Goal: Transaction & Acquisition: Purchase product/service

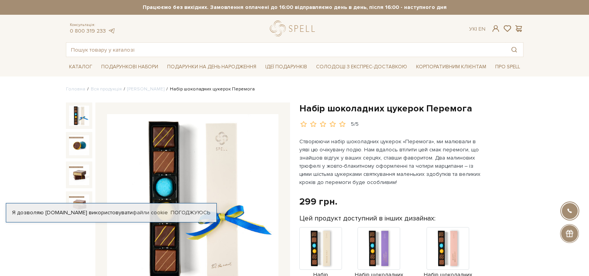
scroll to position [82, 0]
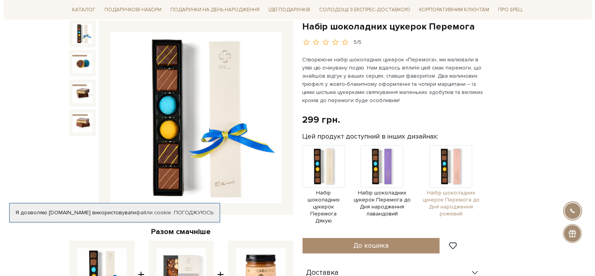
scroll to position [123, 0]
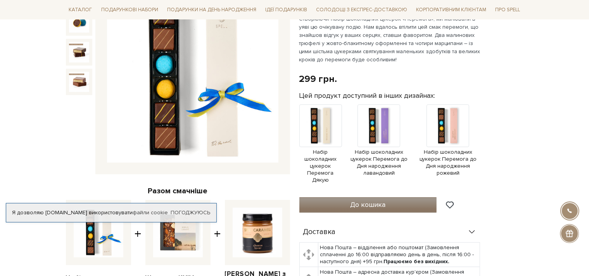
click at [392, 208] on button "До кошика" at bounding box center [368, 205] width 138 height 16
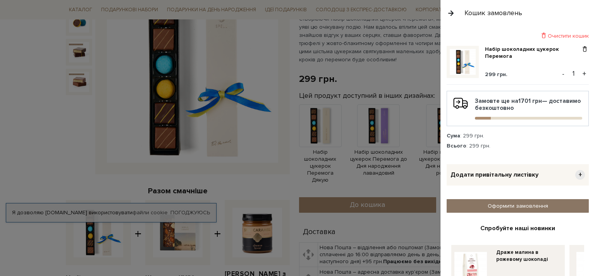
click at [522, 207] on link "Оформити замовлення" at bounding box center [518, 206] width 142 height 14
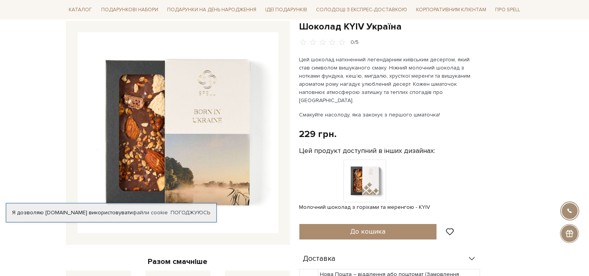
scroll to position [82, 0]
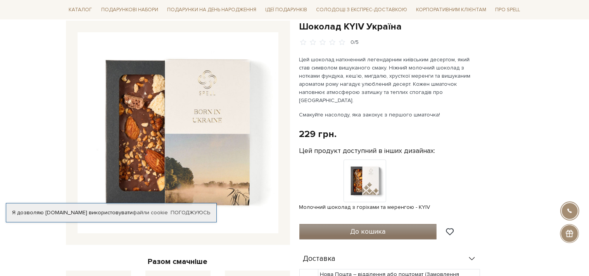
click at [391, 224] on button "До кошика" at bounding box center [368, 232] width 138 height 16
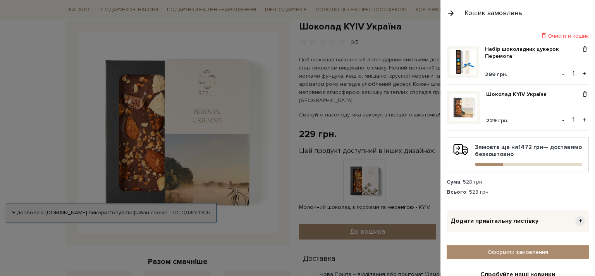
click at [581, 73] on button "+" at bounding box center [584, 74] width 9 height 12
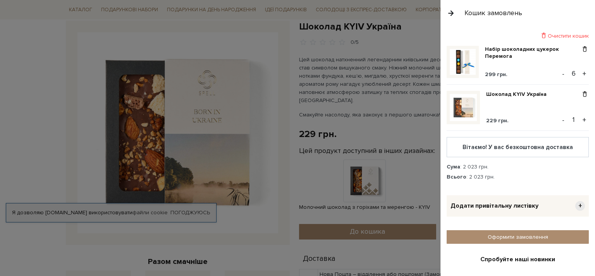
click at [581, 73] on button "+" at bounding box center [584, 74] width 9 height 12
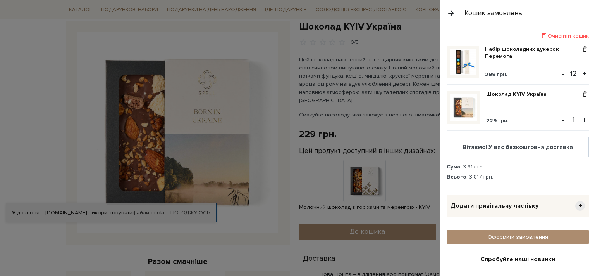
click at [581, 73] on button "+" at bounding box center [584, 74] width 9 height 12
click at [583, 119] on button "+" at bounding box center [584, 120] width 9 height 12
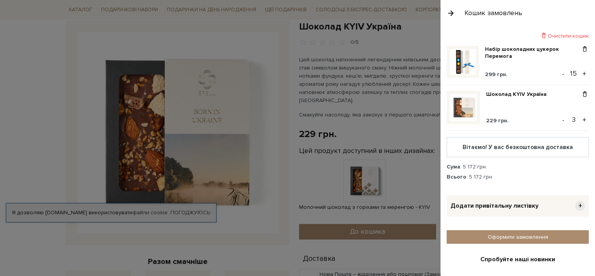
click at [583, 119] on button "+" at bounding box center [584, 120] width 9 height 12
click at [582, 119] on button "+" at bounding box center [584, 120] width 9 height 12
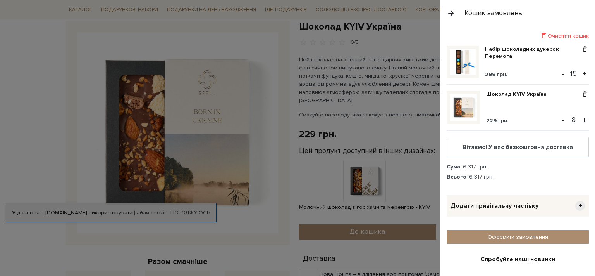
click at [582, 119] on button "+" at bounding box center [584, 120] width 9 height 12
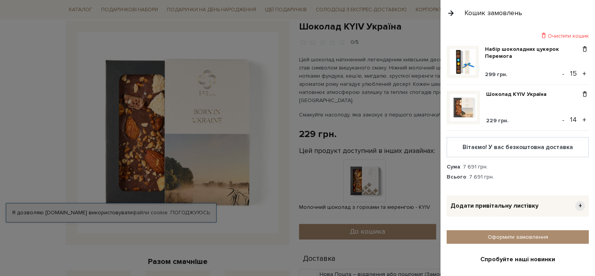
click at [582, 119] on button "+" at bounding box center [584, 120] width 9 height 12
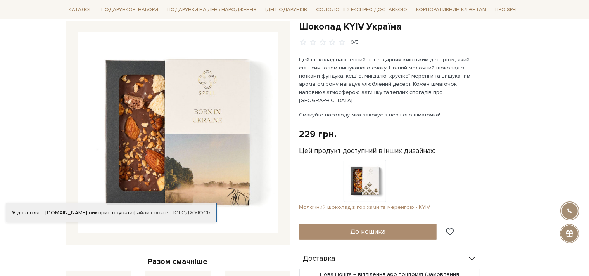
click at [376, 161] on img at bounding box center [364, 180] width 43 height 43
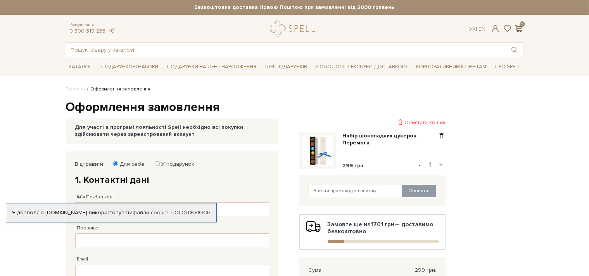
click at [520, 30] on span at bounding box center [518, 28] width 9 height 8
click at [523, 30] on div "Ук | En | 1" at bounding box center [495, 28] width 63 height 7
click at [518, 27] on span at bounding box center [518, 28] width 9 height 8
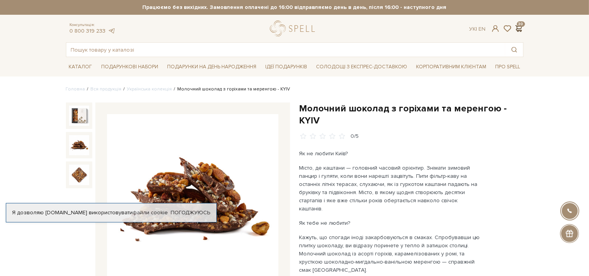
click at [519, 27] on span at bounding box center [518, 28] width 9 height 8
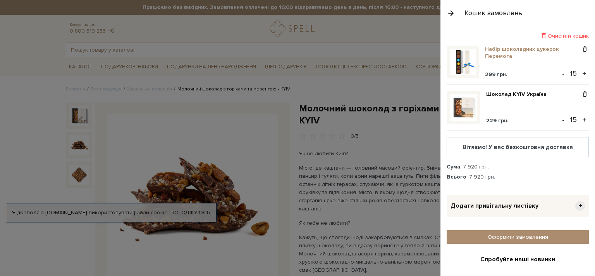
click at [505, 55] on link "Набір шоколадних цукерок Перемога" at bounding box center [533, 53] width 96 height 14
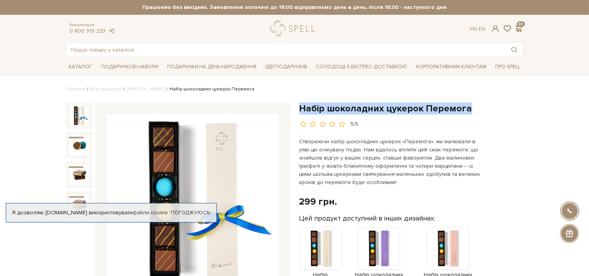
drag, startPoint x: 300, startPoint y: 109, endPoint x: 466, endPoint y: 107, distance: 165.5
click at [466, 107] on h1 "Набір шоколадних цукерок Перемога" at bounding box center [411, 108] width 224 height 12
copy h1 "Набір шоколадних цукерок Перемога"
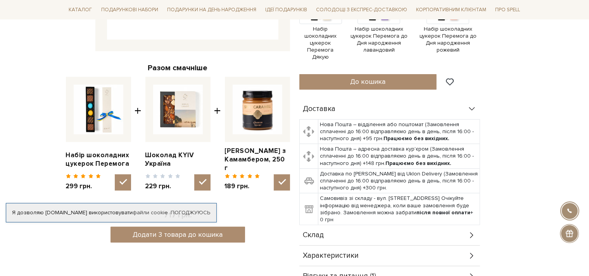
scroll to position [409, 0]
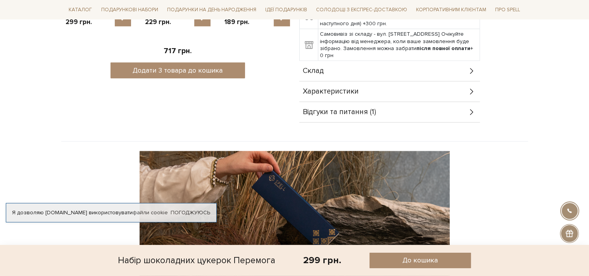
click at [376, 94] on div "Характеристики" at bounding box center [389, 91] width 181 height 20
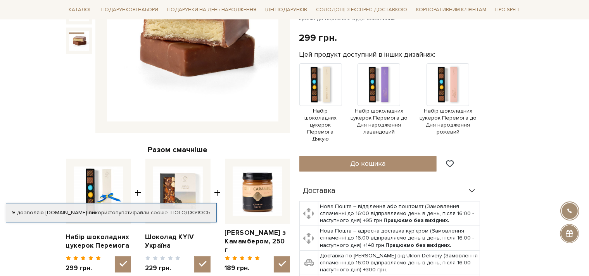
scroll to position [0, 0]
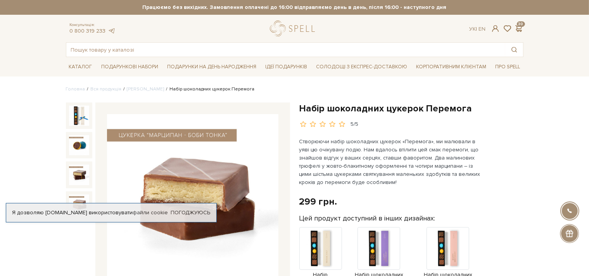
click at [79, 108] on img at bounding box center [79, 115] width 20 height 20
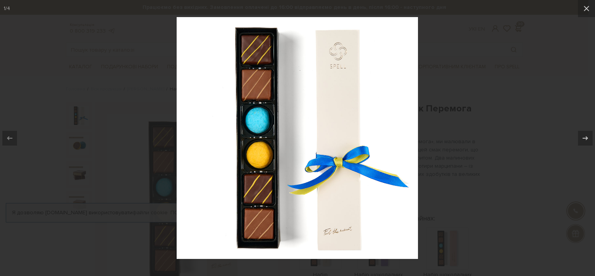
click at [481, 113] on div at bounding box center [297, 138] width 595 height 276
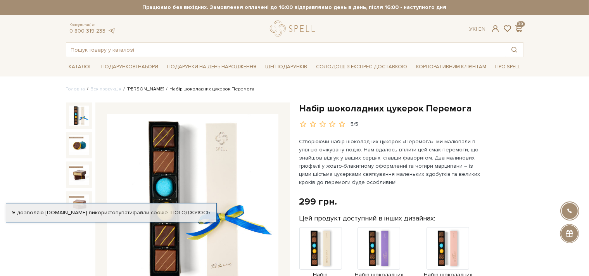
click at [142, 90] on link "[PERSON_NAME]" at bounding box center [145, 89] width 37 height 6
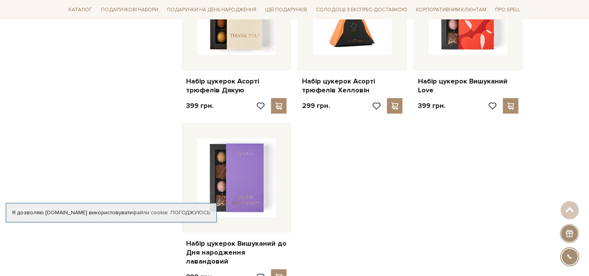
scroll to position [982, 0]
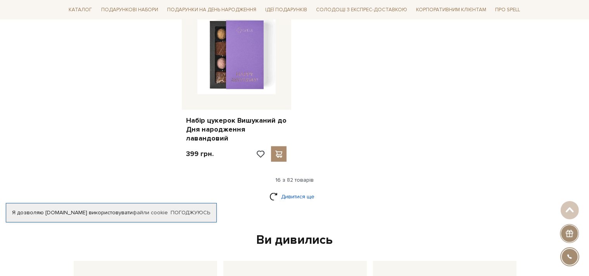
click at [294, 190] on link "Дивитися ще" at bounding box center [294, 197] width 50 height 14
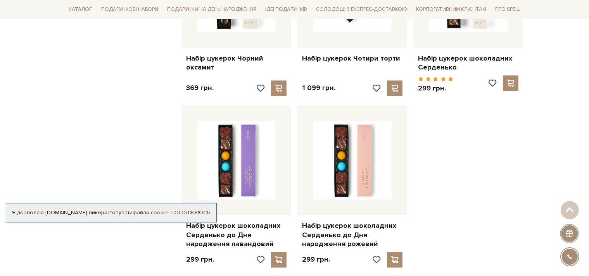
scroll to position [1801, 0]
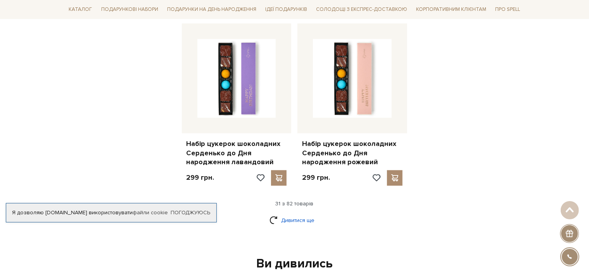
click at [310, 213] on link "Дивитися ще" at bounding box center [294, 220] width 50 height 14
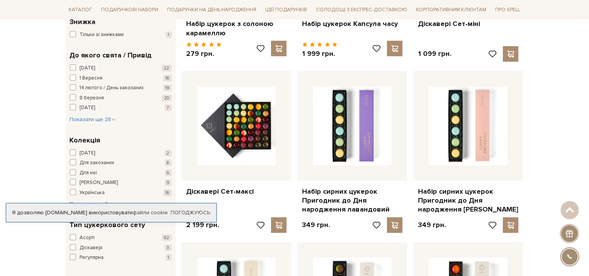
scroll to position [0, 0]
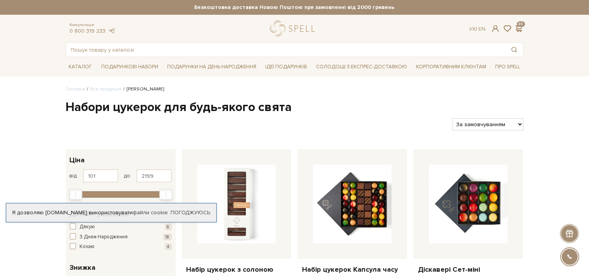
click at [452, 118] on select "За замовчуванням За Ціною (зростання) За Ціною (зменшення) Новинки За популярні…" at bounding box center [487, 124] width 71 height 12
select select "https://spellchocolate.com/our-productions/seti-cukerok/?sort=p.price&order=ASC"
click option "За Ціною (зростання)" at bounding box center [0, 0] width 0 height 0
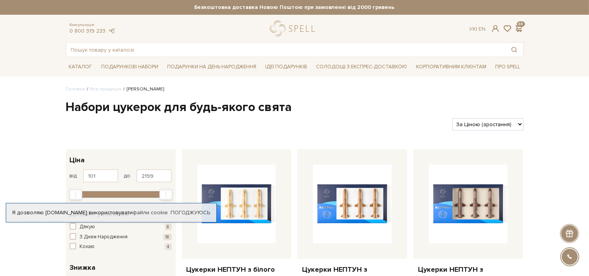
click at [523, 29] on div "Ук | En | 30" at bounding box center [495, 28] width 63 height 7
click at [519, 29] on span at bounding box center [518, 28] width 9 height 8
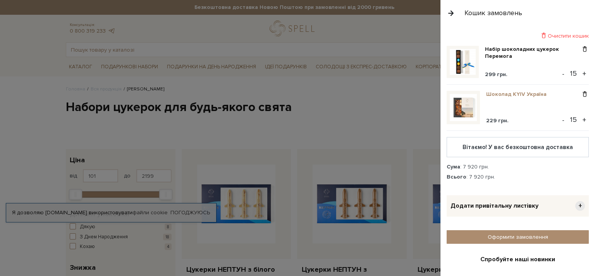
click at [522, 93] on link "Шоколад KYIV Україна" at bounding box center [520, 94] width 66 height 7
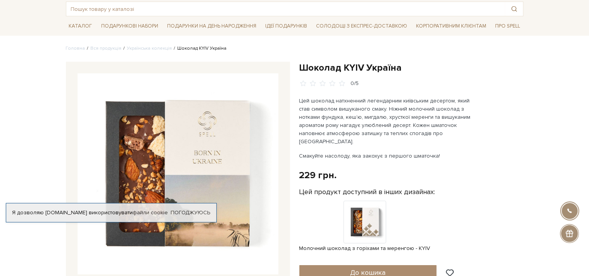
scroll to position [82, 0]
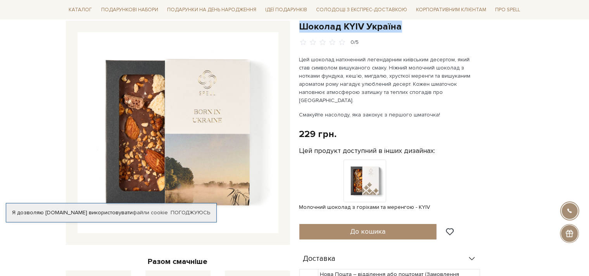
drag, startPoint x: 300, startPoint y: 24, endPoint x: 402, endPoint y: 26, distance: 102.7
click at [402, 26] on h1 "Шоколад KYIV Україна" at bounding box center [411, 27] width 224 height 12
copy h1 "Шоколад KYIV Україна"
click at [367, 161] on img at bounding box center [364, 180] width 43 height 43
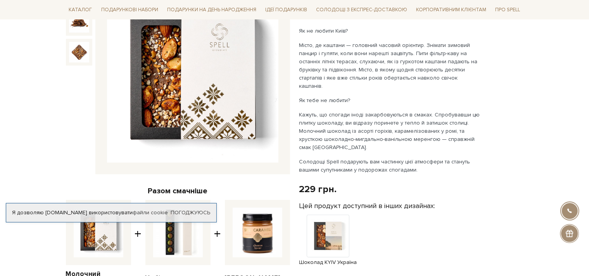
scroll to position [41, 0]
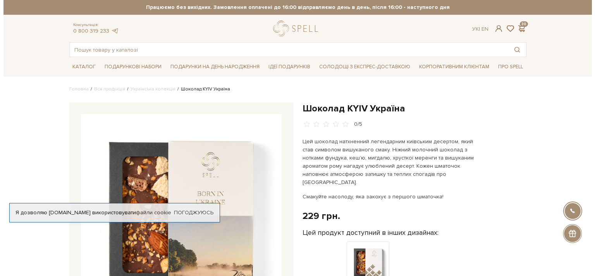
scroll to position [82, 0]
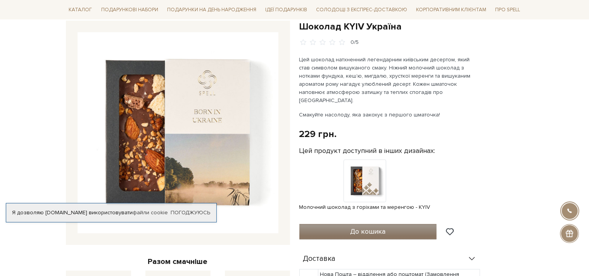
click at [385, 227] on span "До кошика" at bounding box center [367, 231] width 35 height 9
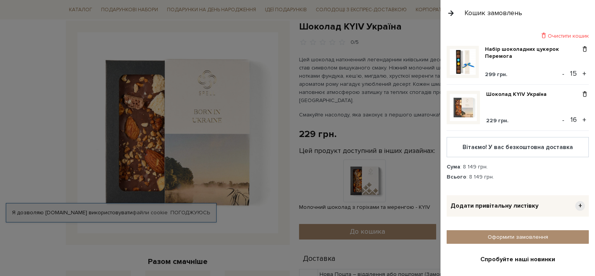
click at [560, 119] on button "-" at bounding box center [564, 120] width 8 height 12
click at [518, 178] on div "Всього : 7 920 грн." at bounding box center [518, 176] width 142 height 7
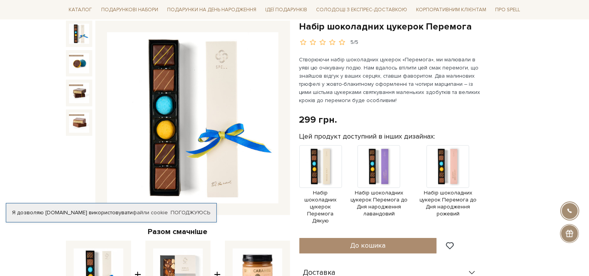
scroll to position [41, 0]
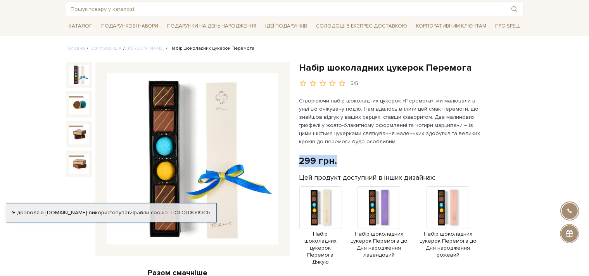
drag, startPoint x: 300, startPoint y: 160, endPoint x: 336, endPoint y: 158, distance: 36.1
click at [336, 158] on div "299 грн. Оплата частинами:" at bounding box center [411, 161] width 224 height 12
click at [349, 161] on div "299 грн. Оплата частинами:" at bounding box center [411, 161] width 224 height 12
click at [69, 216] on div "Я дозволяю spellchocolate.com використовувати файли cookie Погоджуюсь" at bounding box center [111, 212] width 211 height 19
click at [122, 233] on img at bounding box center [192, 158] width 171 height 171
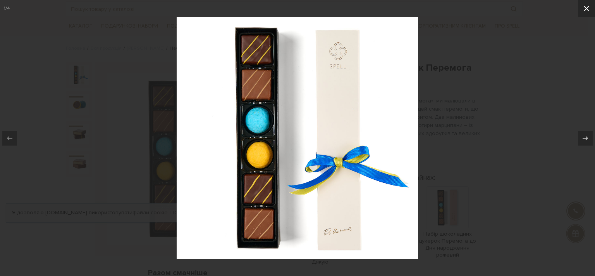
click at [587, 9] on icon at bounding box center [586, 8] width 5 height 5
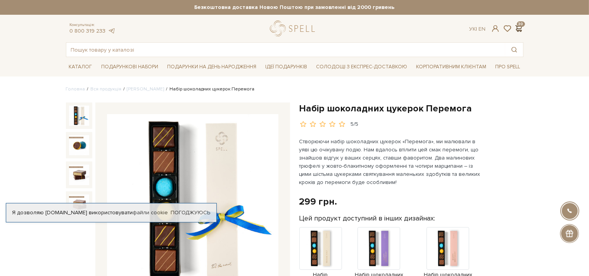
click at [521, 29] on span at bounding box center [518, 28] width 9 height 8
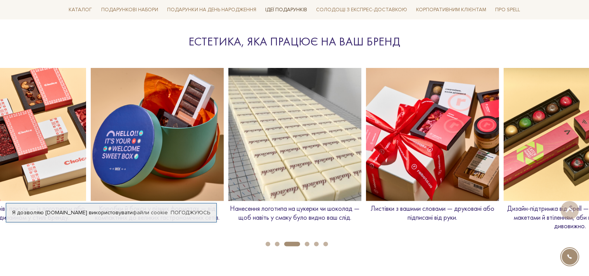
scroll to position [696, 0]
